Goal: Task Accomplishment & Management: Use online tool/utility

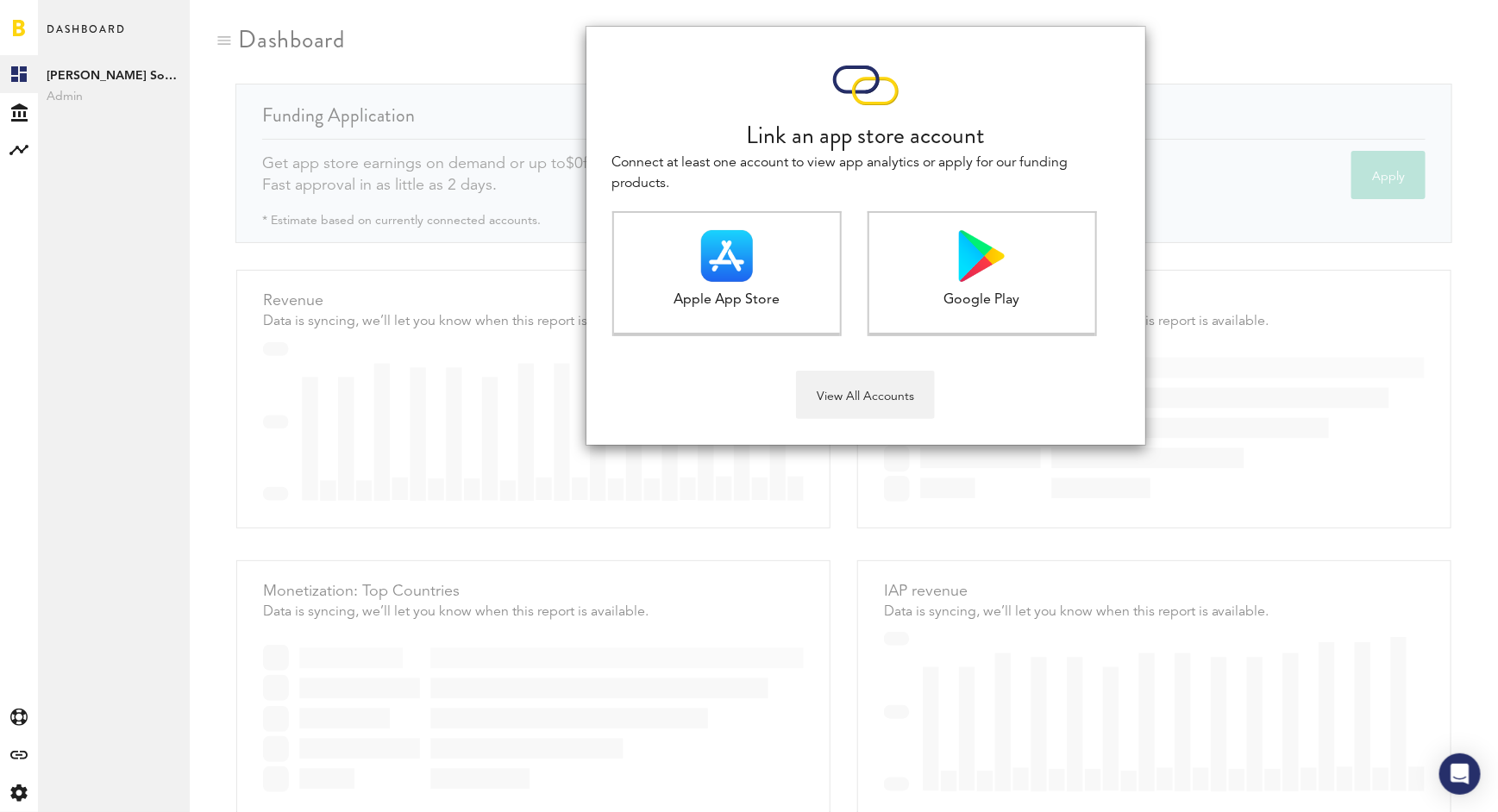
click at [814, 513] on div "Link an app store account Connect at least one account to view app analytics or…" at bounding box center [844, 406] width 1308 height 812
click at [868, 407] on button "View All Accounts" at bounding box center [865, 395] width 138 height 49
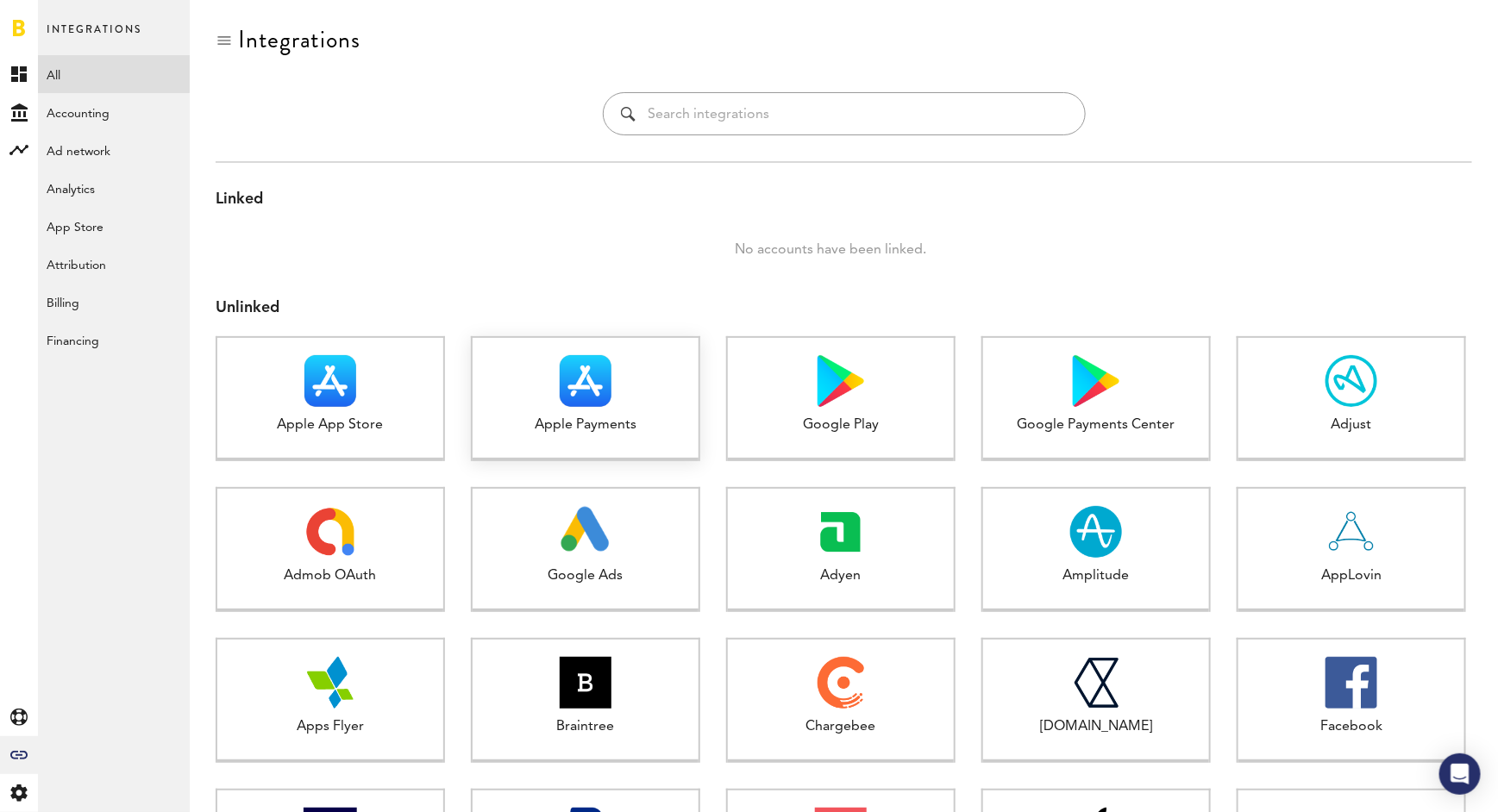
click at [564, 402] on img at bounding box center [585, 381] width 51 height 51
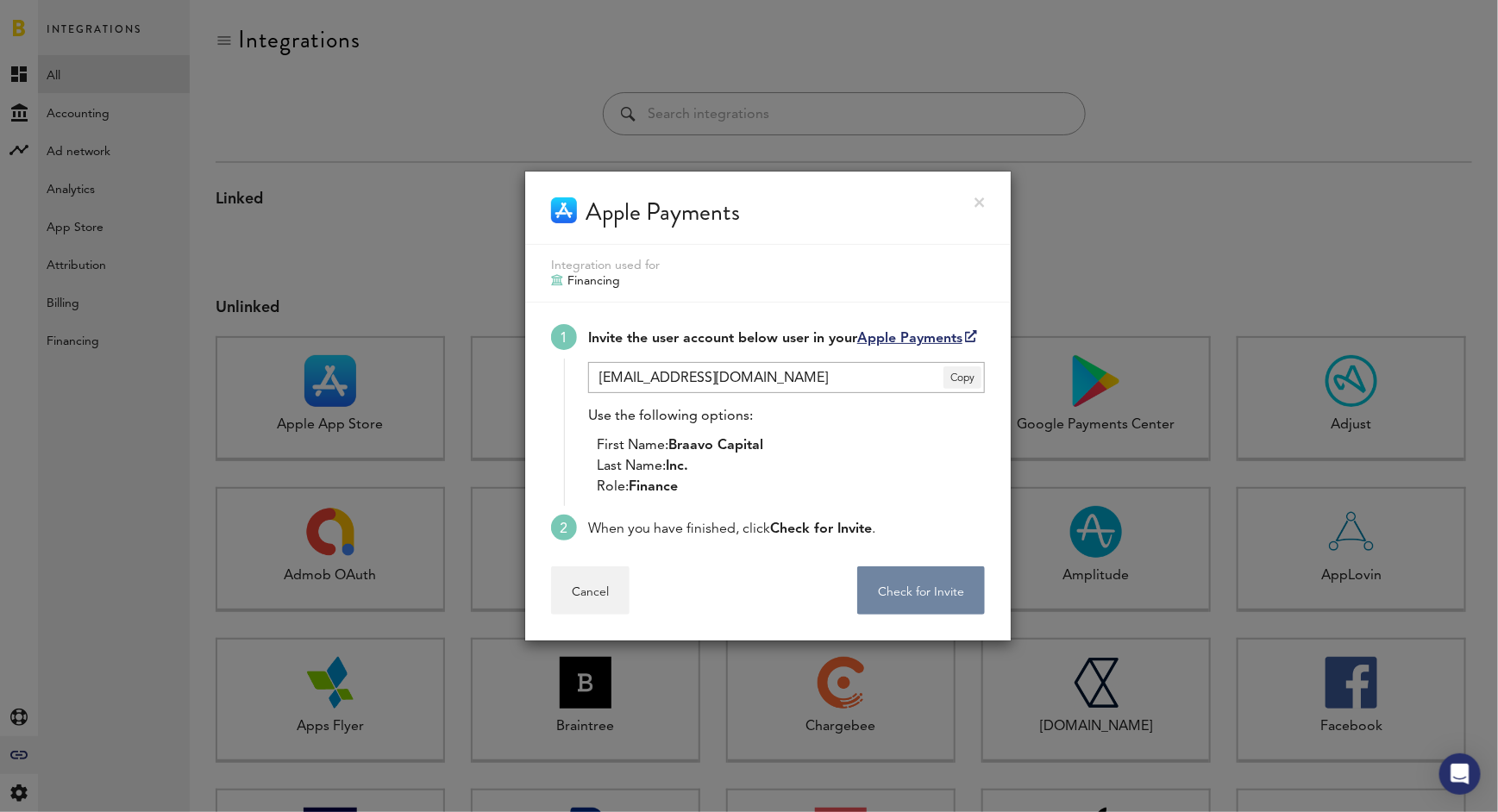
click at [902, 593] on button "Check for Invite . . ." at bounding box center [921, 591] width 127 height 49
